Goal: Task Accomplishment & Management: Use online tool/utility

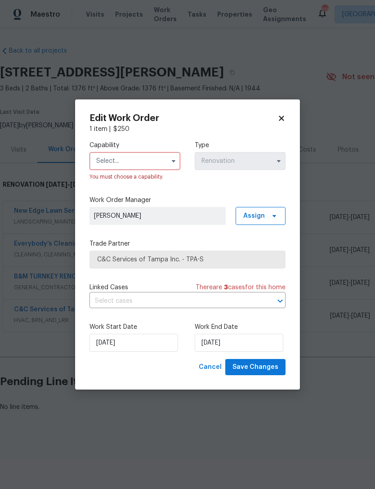
scroll to position [0, 133]
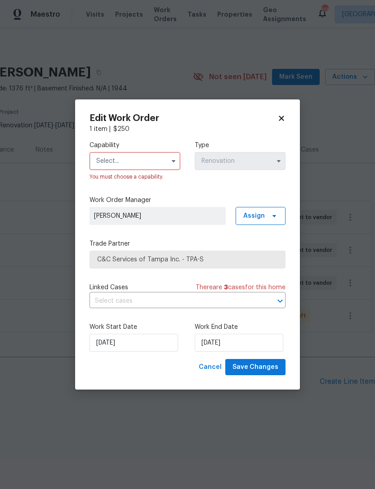
click at [170, 161] on button "button" at bounding box center [173, 161] width 11 height 11
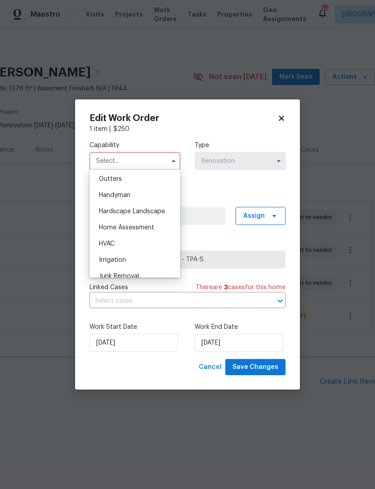
scroll to position [479, 0]
click at [121, 241] on div "HVAC" at bounding box center [135, 245] width 86 height 16
type input "HVAC"
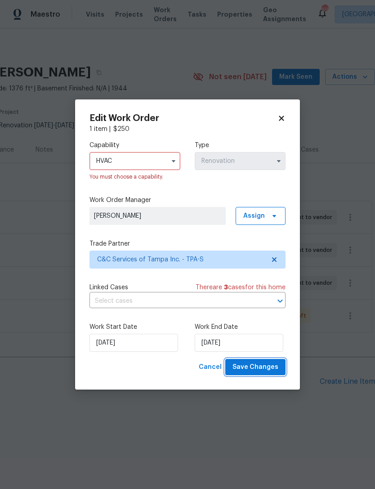
click at [254, 366] on span "Save Changes" at bounding box center [256, 367] width 46 height 11
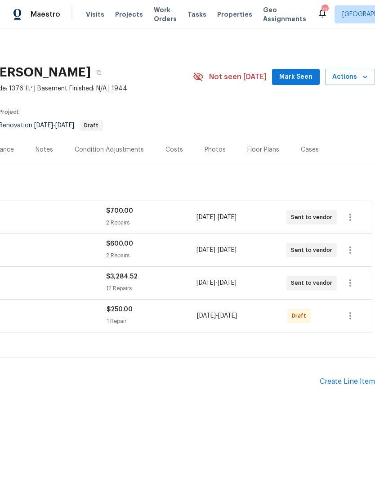
scroll to position [0, 133]
click at [351, 316] on icon "button" at bounding box center [350, 315] width 11 height 11
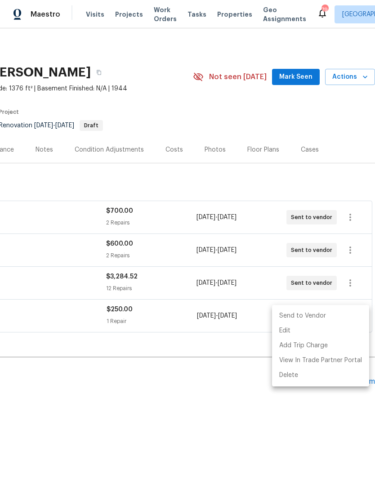
click at [325, 314] on li "Send to Vendor" at bounding box center [320, 316] width 97 height 15
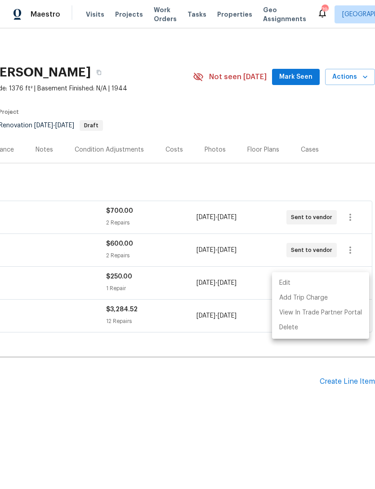
click at [224, 385] on div at bounding box center [187, 244] width 375 height 489
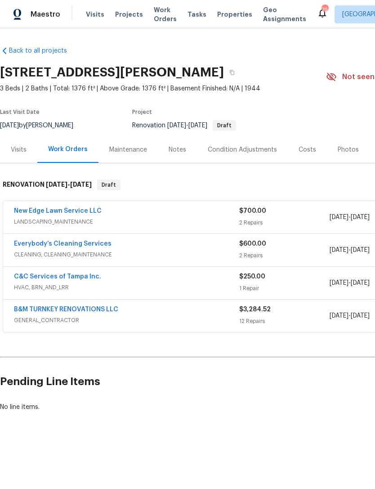
scroll to position [0, 0]
click at [177, 149] on div "Notes" at bounding box center [178, 149] width 18 height 9
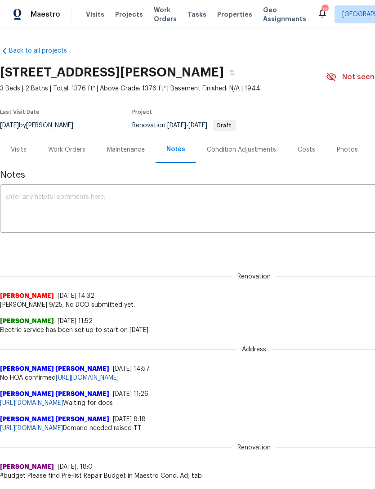
click at [142, 224] on textarea at bounding box center [253, 209] width 497 height 31
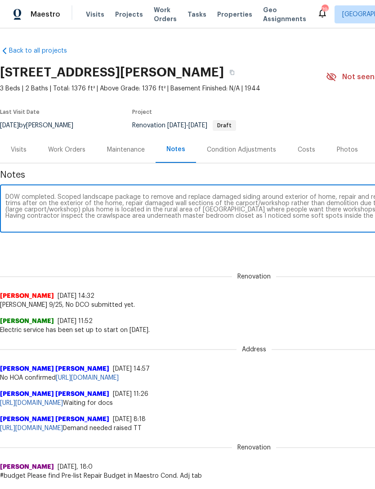
scroll to position [0, 133]
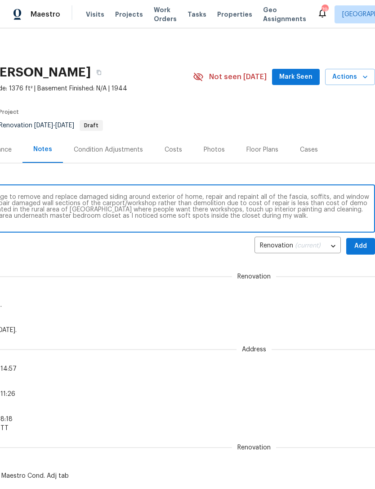
type textarea "D0W completed. Scoped landscape package to remove and replace damaged siding ar…"
click at [361, 250] on span "Add" at bounding box center [360, 246] width 14 height 11
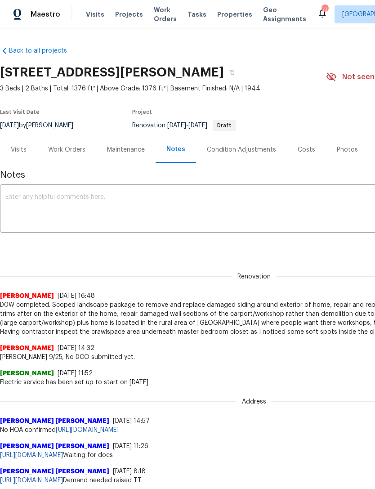
scroll to position [0, 0]
